Goal: Information Seeking & Learning: Check status

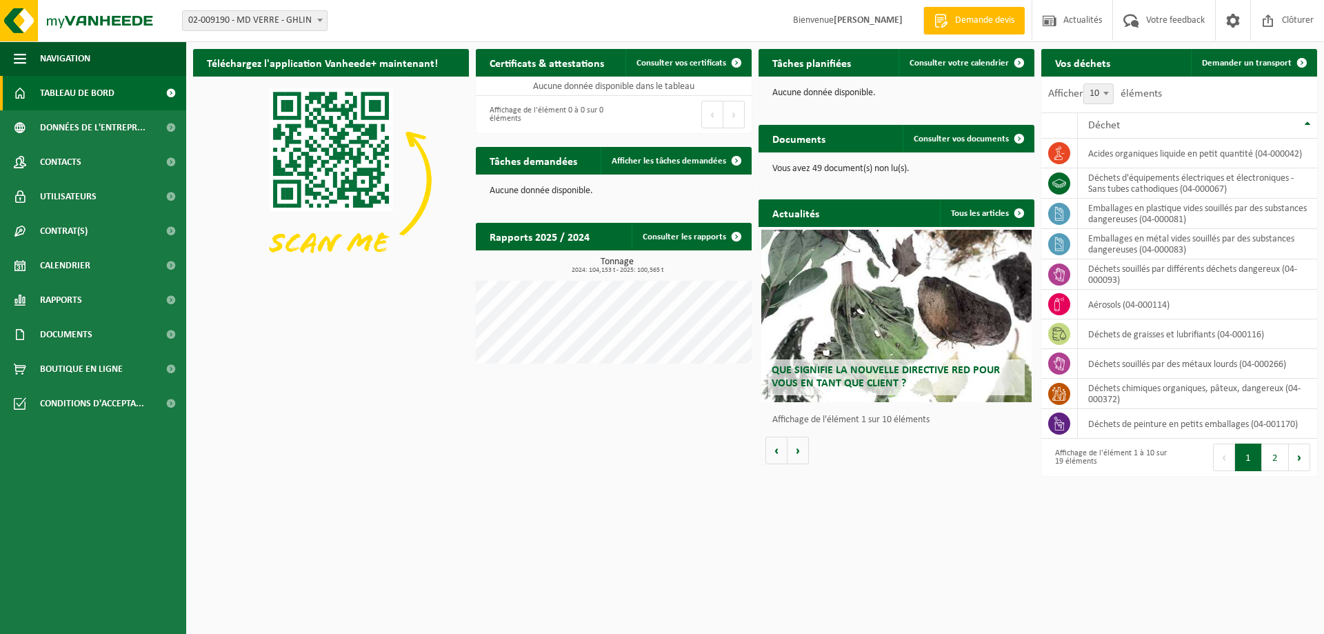
click at [139, 93] on link "Tableau de bord" at bounding box center [93, 93] width 186 height 34
click at [695, 228] on link "Consulter les rapports" at bounding box center [691, 237] width 119 height 28
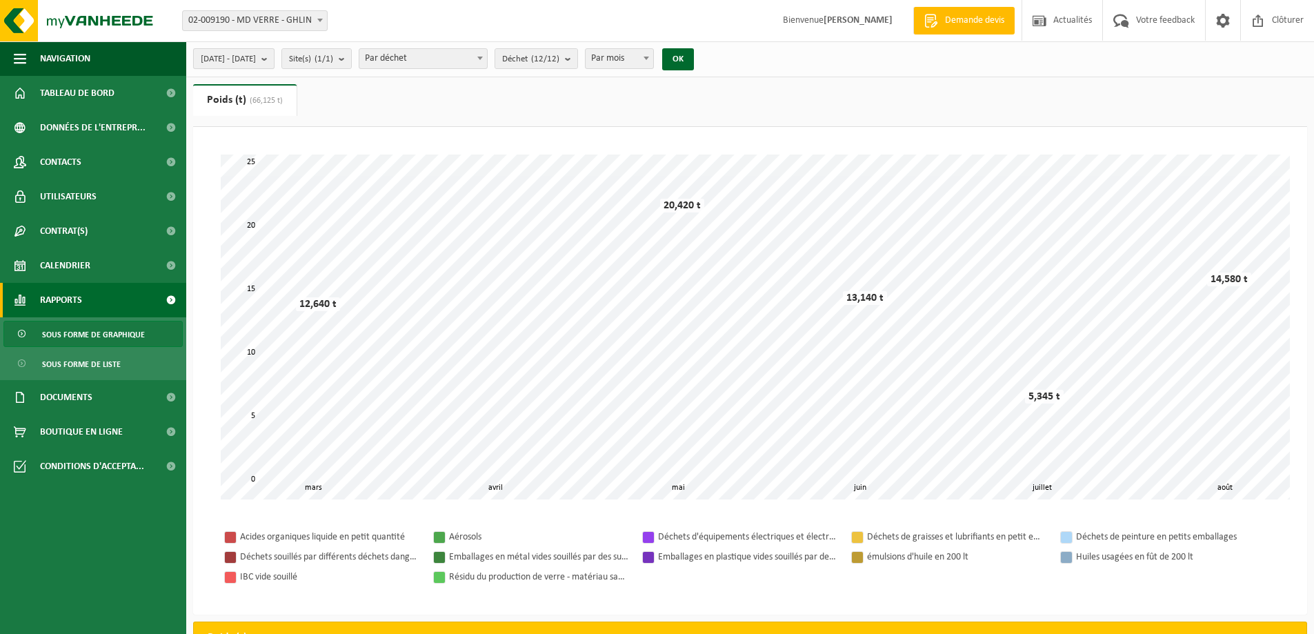
click at [274, 61] on b "submit" at bounding box center [267, 58] width 12 height 19
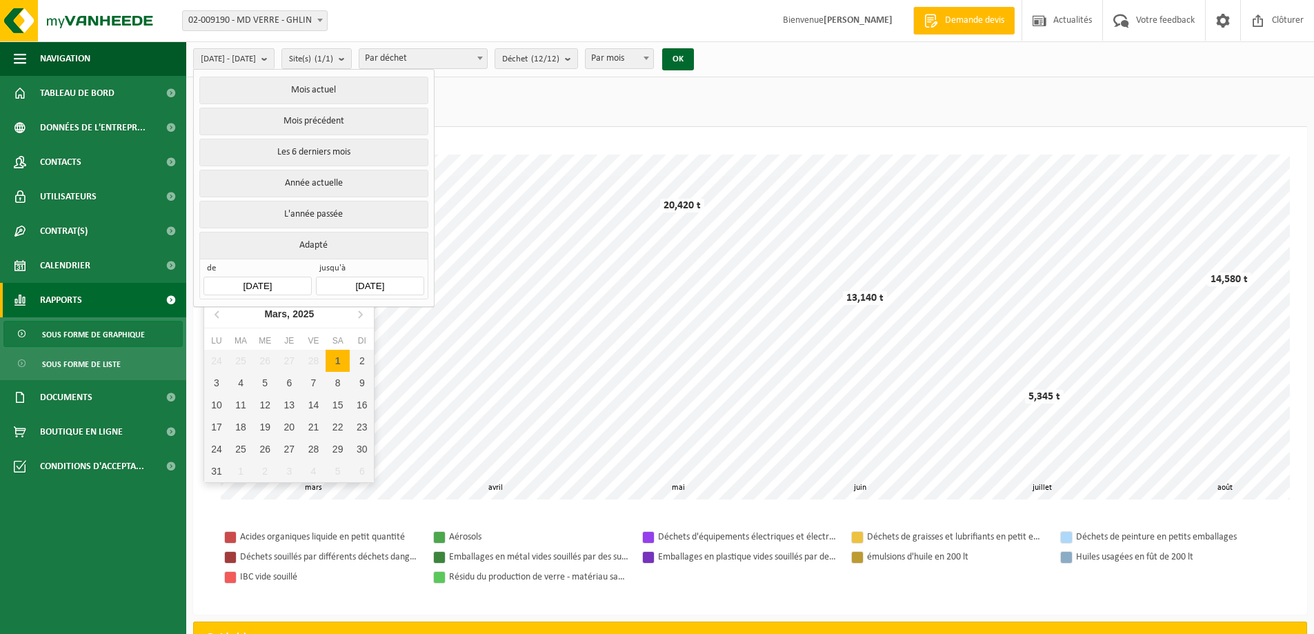
click at [262, 281] on input "2025-03-01" at bounding box center [257, 286] width 108 height 19
click at [220, 313] on icon at bounding box center [218, 314] width 22 height 22
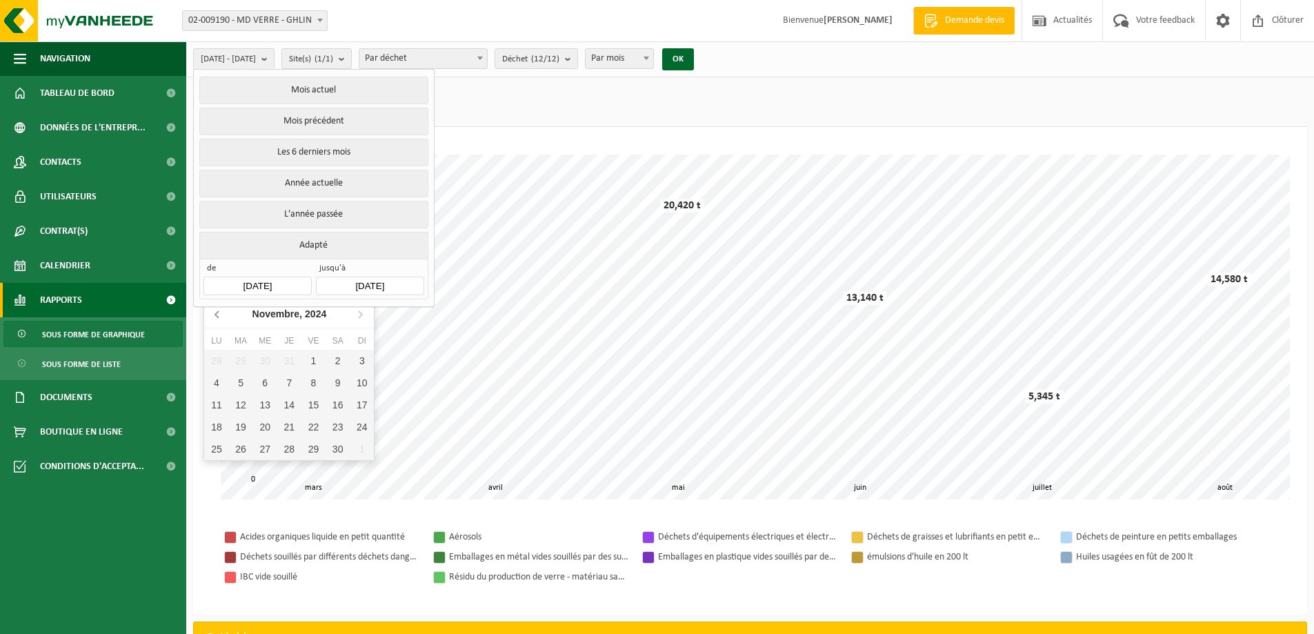
click at [220, 313] on icon at bounding box center [218, 314] width 22 height 22
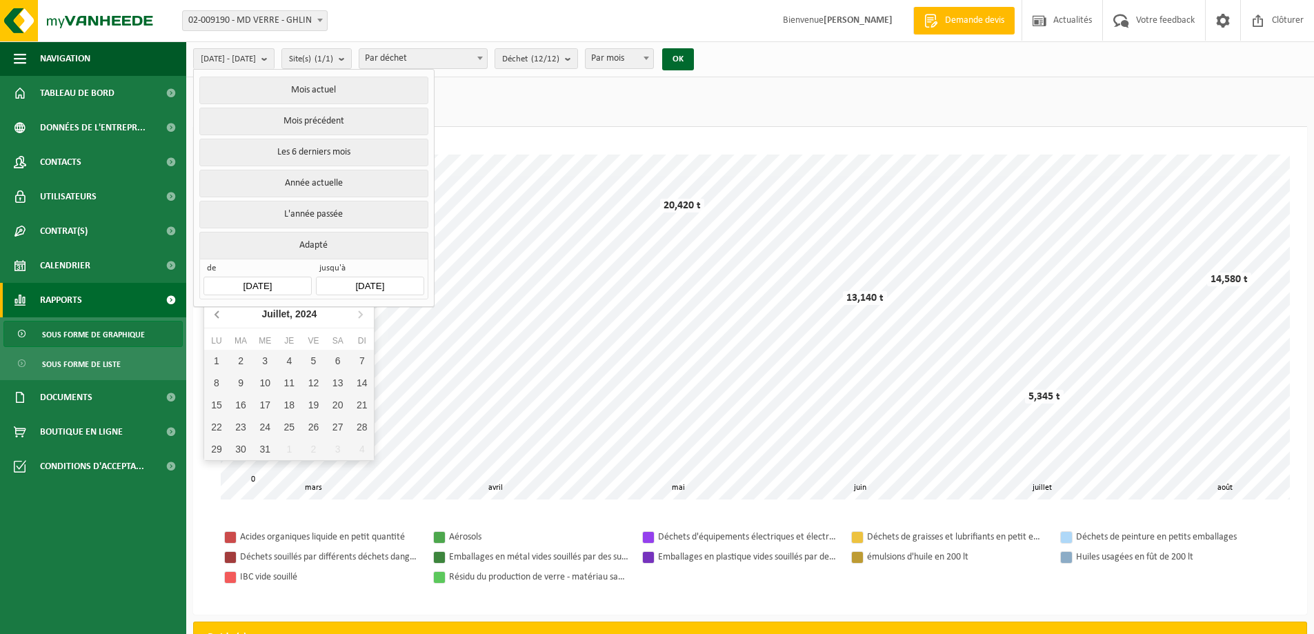
click at [220, 313] on icon at bounding box center [218, 314] width 22 height 22
click at [220, 311] on icon at bounding box center [218, 314] width 22 height 22
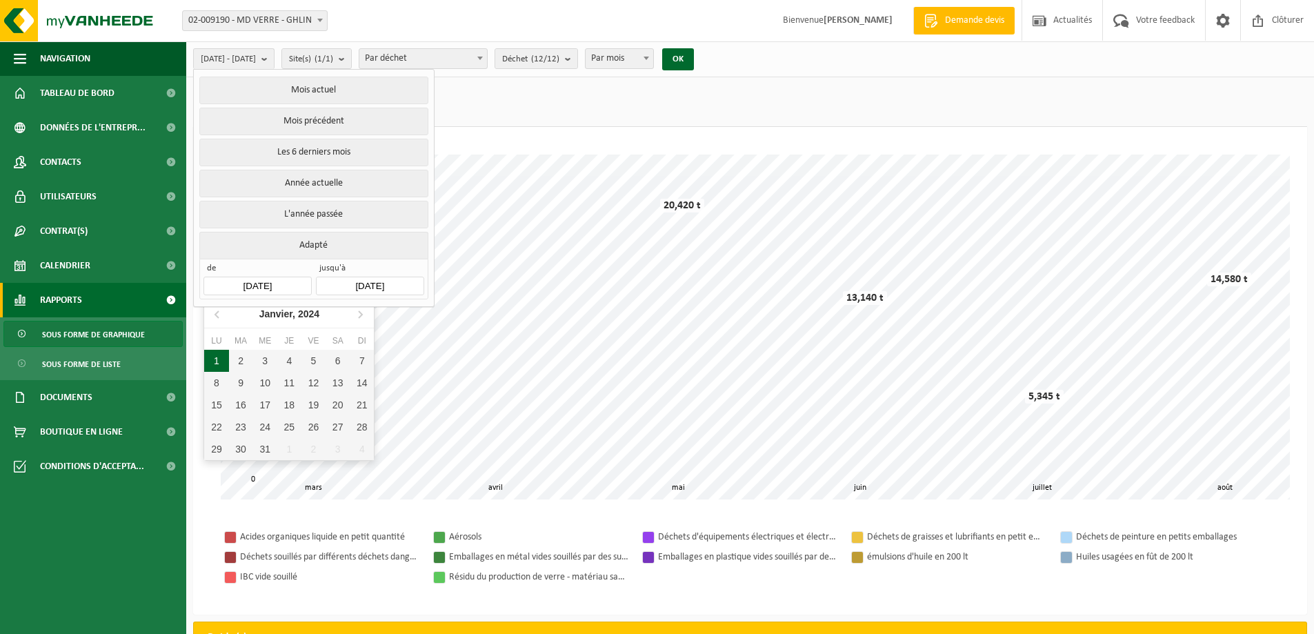
click at [219, 359] on div "1" at bounding box center [216, 361] width 24 height 22
type input "2024-01-01"
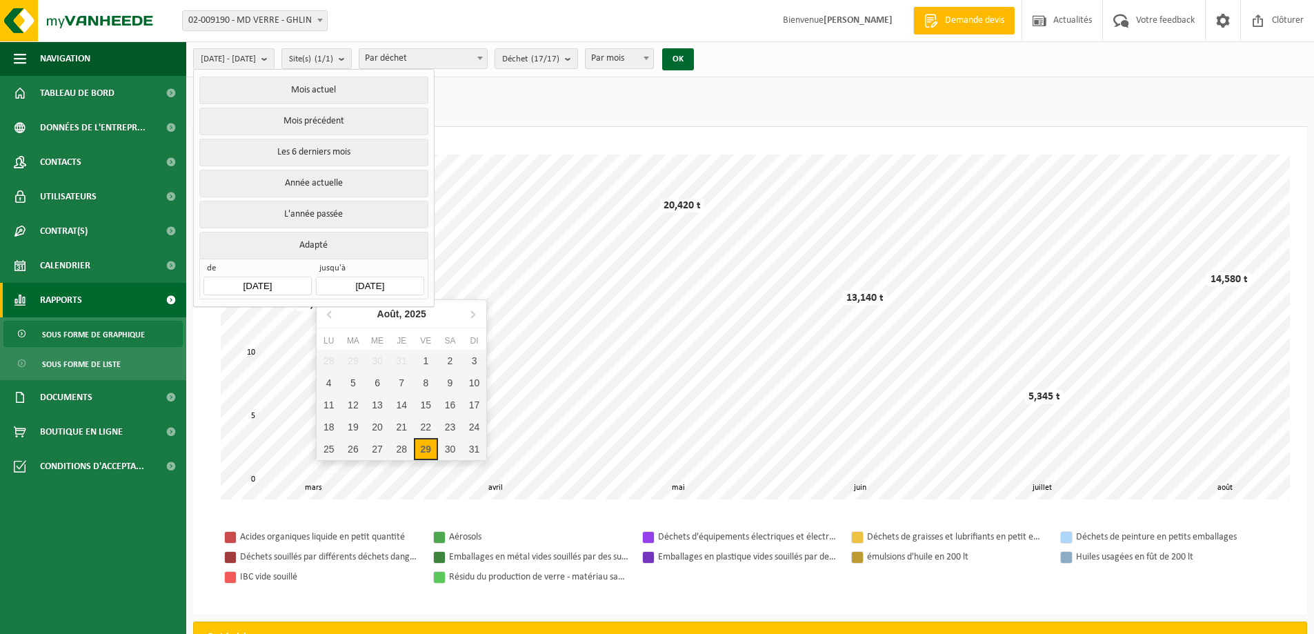
click at [377, 278] on input "2025-08-29" at bounding box center [370, 286] width 108 height 19
click at [472, 313] on icon at bounding box center [472, 314] width 3 height 7
click at [472, 314] on icon at bounding box center [472, 314] width 22 height 22
click at [471, 314] on icon at bounding box center [472, 314] width 22 height 22
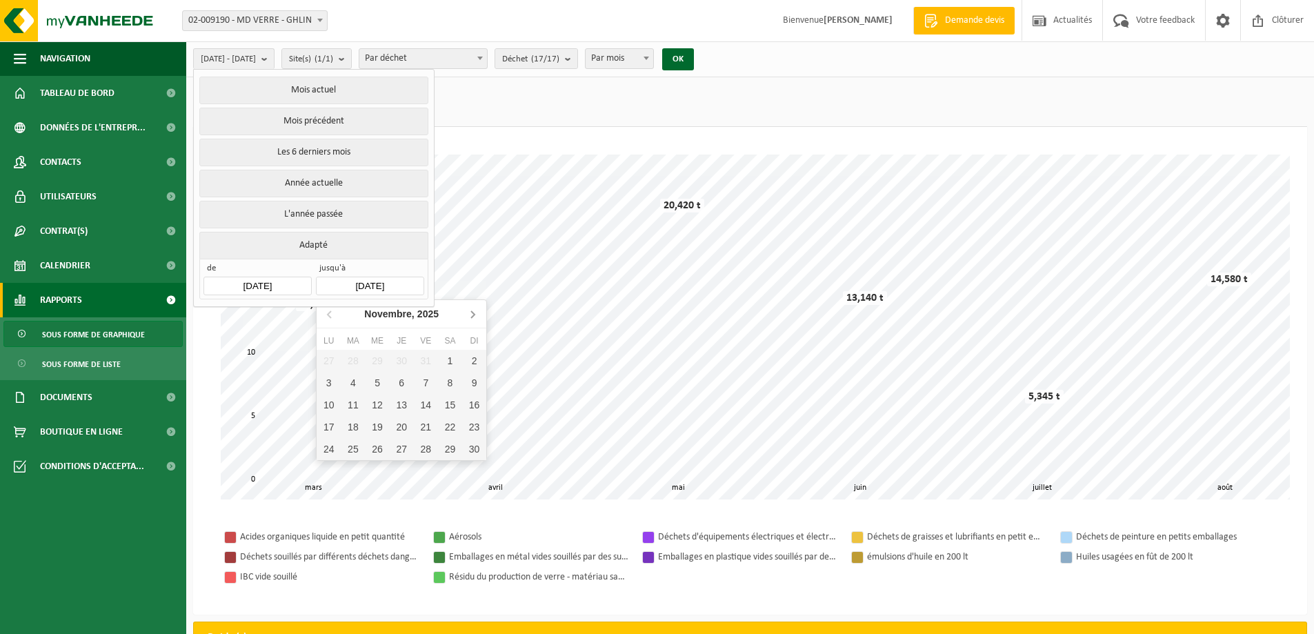
click at [470, 314] on icon at bounding box center [472, 314] width 22 height 22
click at [339, 313] on icon at bounding box center [330, 314] width 22 height 22
click at [338, 313] on icon at bounding box center [330, 314] width 22 height 22
click at [335, 313] on icon at bounding box center [330, 314] width 22 height 22
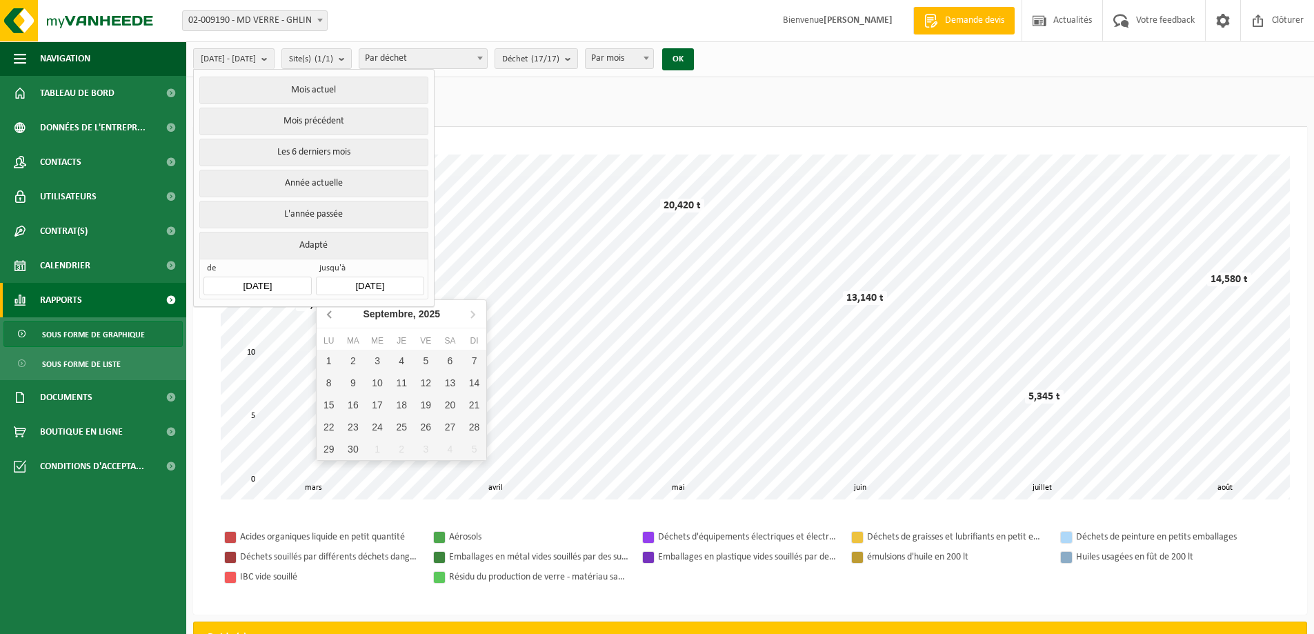
click at [335, 313] on icon at bounding box center [330, 314] width 22 height 22
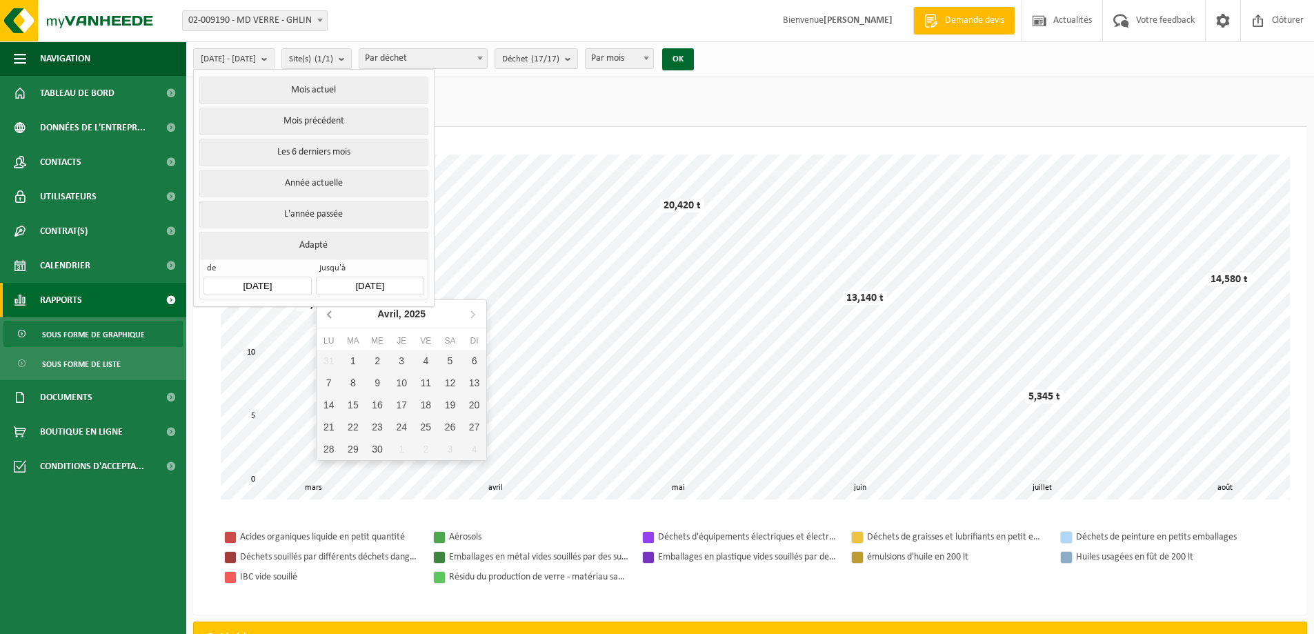
click at [335, 313] on icon at bounding box center [330, 314] width 22 height 22
click at [335, 312] on icon at bounding box center [330, 314] width 22 height 22
click at [335, 311] on icon at bounding box center [330, 314] width 22 height 22
click at [362, 468] on div "31" at bounding box center [353, 471] width 24 height 22
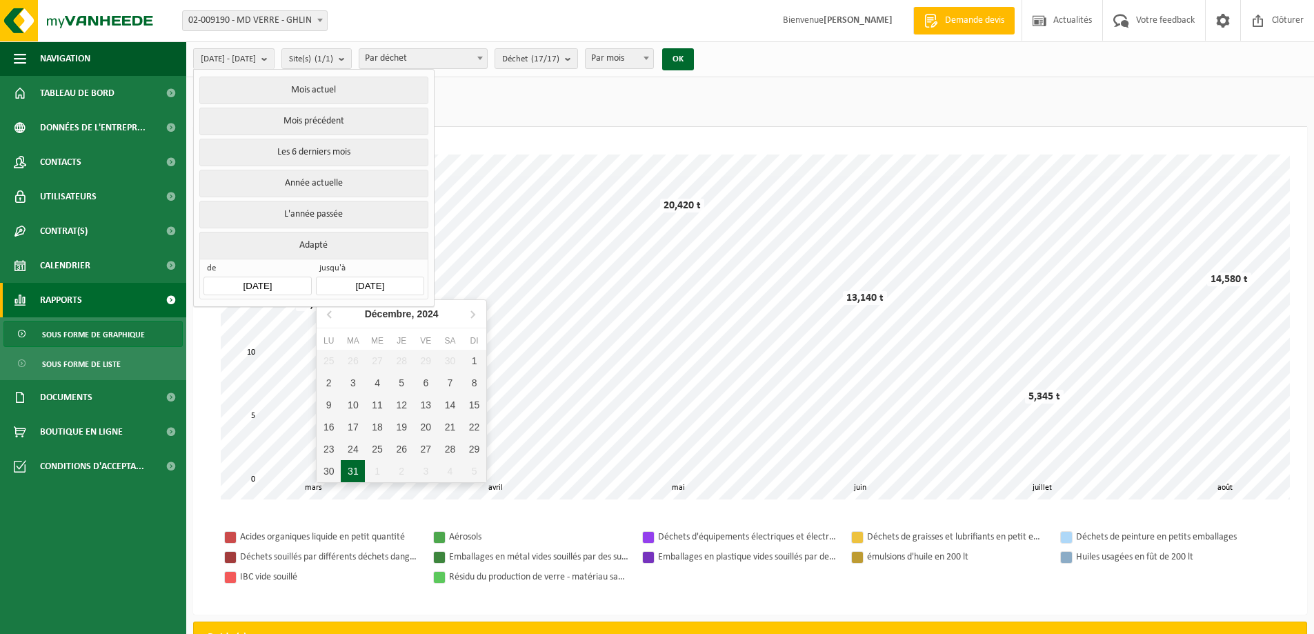
type input "2024-12-31"
type input "2024-01-01"
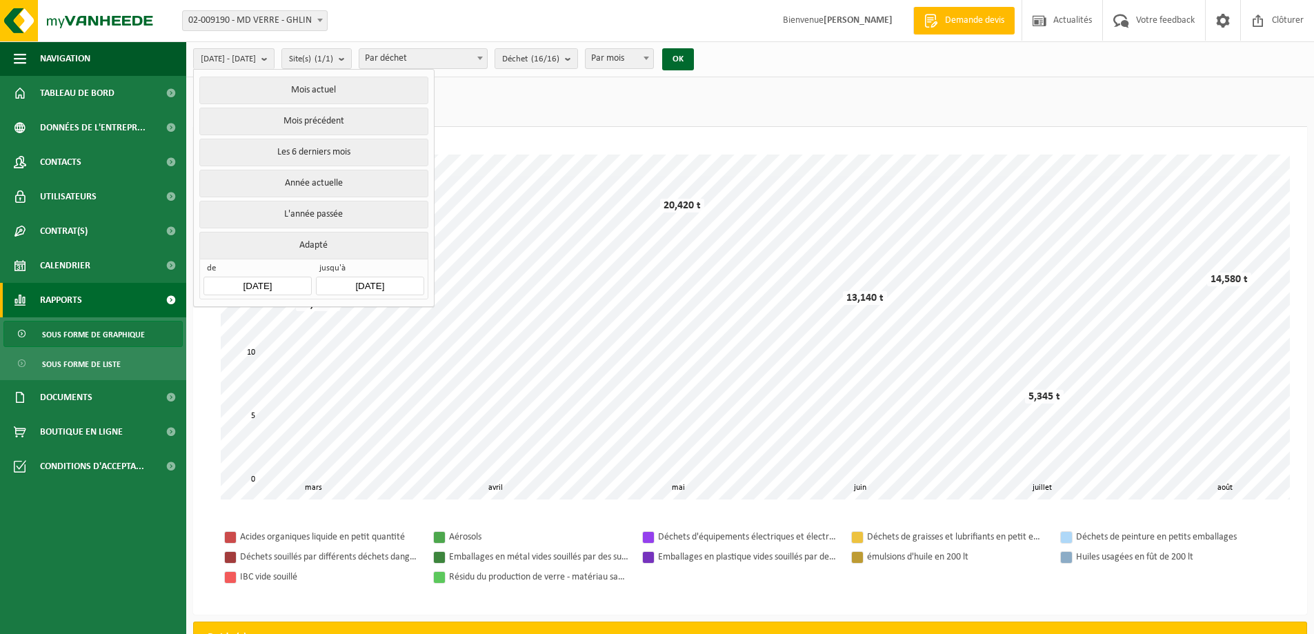
click at [412, 285] on input "2024-12-31" at bounding box center [370, 286] width 108 height 19
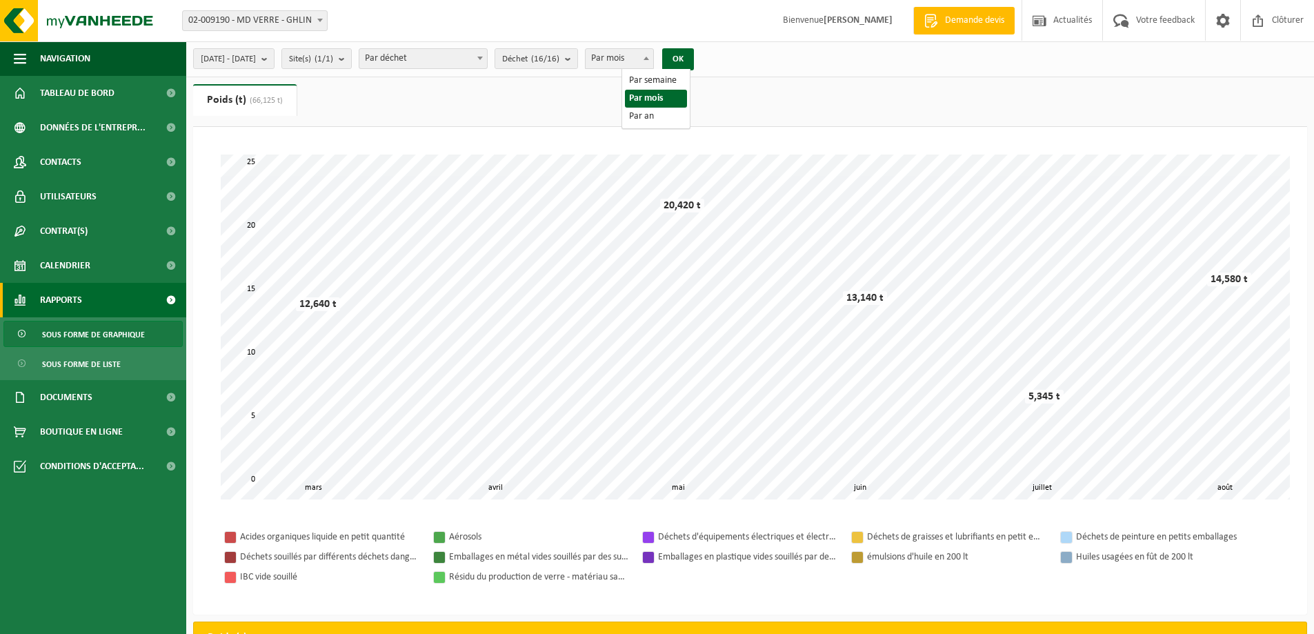
click at [650, 64] on span "Par mois" at bounding box center [620, 58] width 68 height 19
click at [737, 88] on ul "Poids (t) (66,125 t) Volume (m³)" at bounding box center [750, 105] width 1114 height 43
click at [464, 65] on span "Par déchet" at bounding box center [423, 58] width 128 height 19
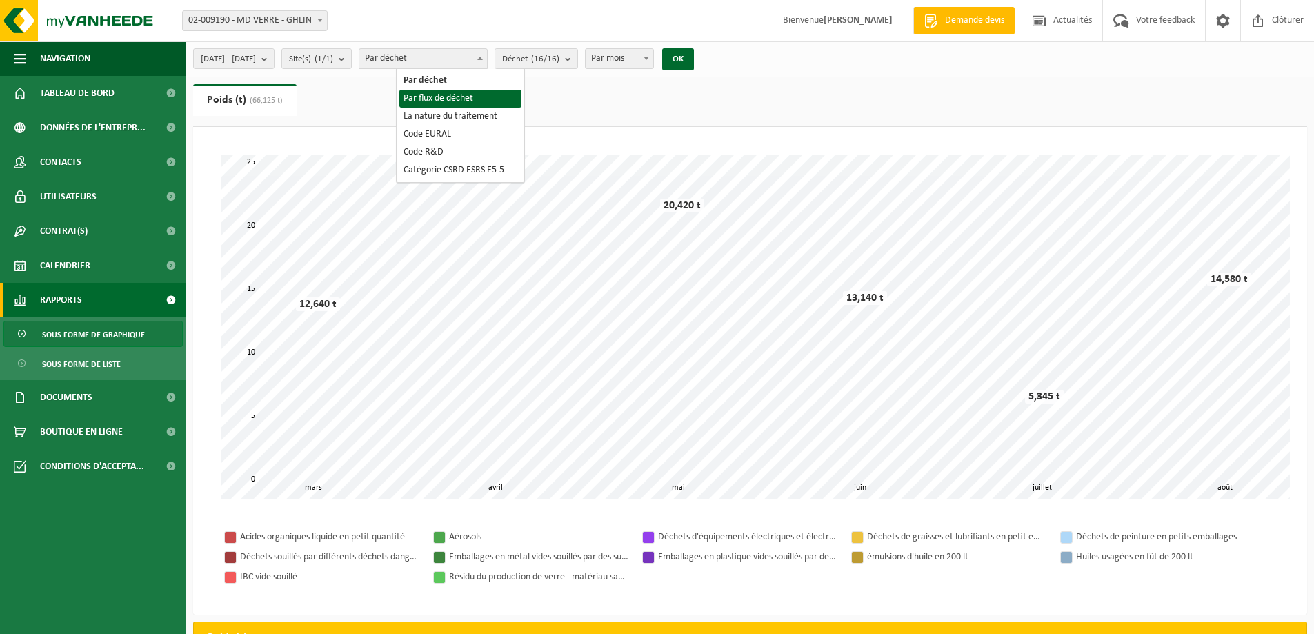
select select "2"
